Goal: Check status: Check status

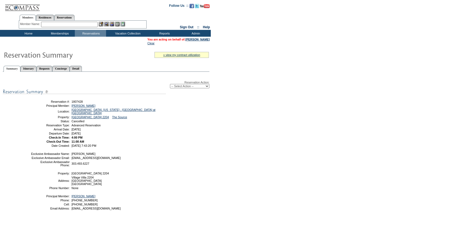
click at [178, 85] on select "-- Select Action -- Modify Reservation Dates Modify Reservation Cost Modify Occ…" at bounding box center [189, 86] width 39 height 4
click at [82, 70] on link "Detail" at bounding box center [76, 69] width 13 height 6
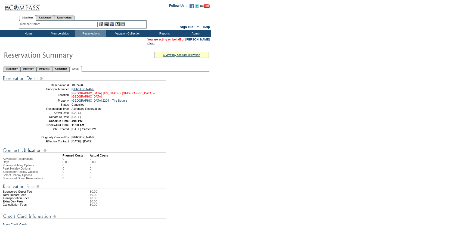
click at [109, 93] on link "[GEOGRAPHIC_DATA], [US_STATE] - [GEOGRAPHIC_DATA] at [GEOGRAPHIC_DATA]" at bounding box center [114, 95] width 84 height 7
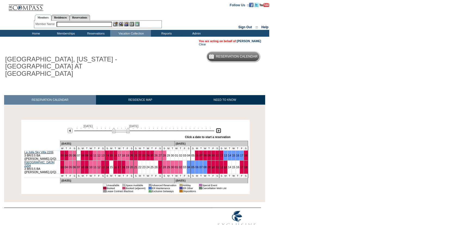
click at [217, 128] on img at bounding box center [218, 130] width 5 height 5
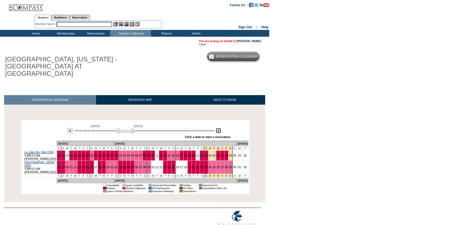
click at [217, 128] on img at bounding box center [218, 130] width 5 height 5
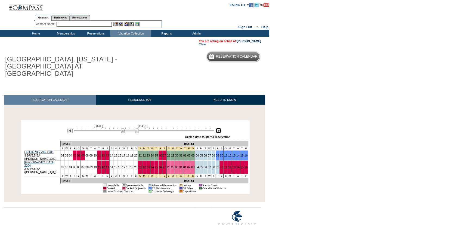
click at [217, 128] on img at bounding box center [218, 130] width 5 height 5
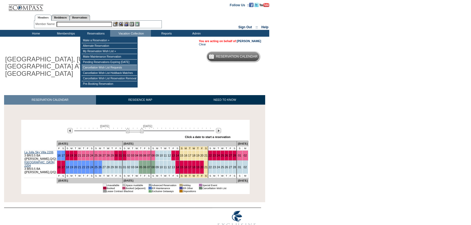
click at [111, 68] on td "Cancellation Wish List Requests" at bounding box center [110, 67] width 56 height 5
